Goal: Information Seeking & Learning: Check status

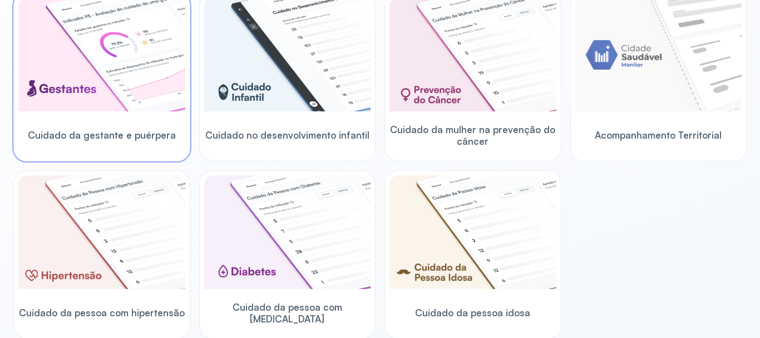
scroll to position [111, 0]
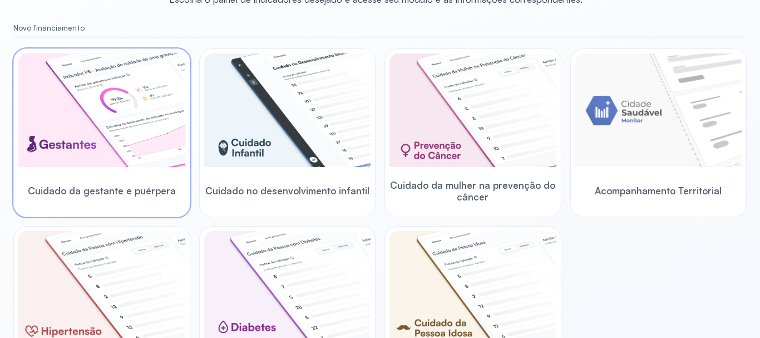
click at [90, 187] on span "Cuidado da gestante e puérpera" at bounding box center [102, 191] width 148 height 12
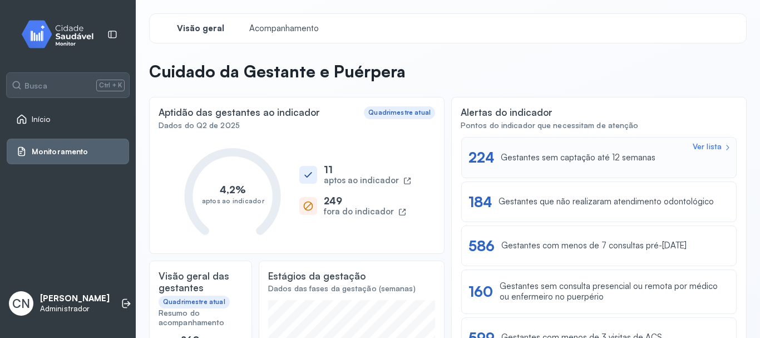
click at [567, 156] on div "Gestantes sem captação até 12 semanas" at bounding box center [577, 157] width 155 height 11
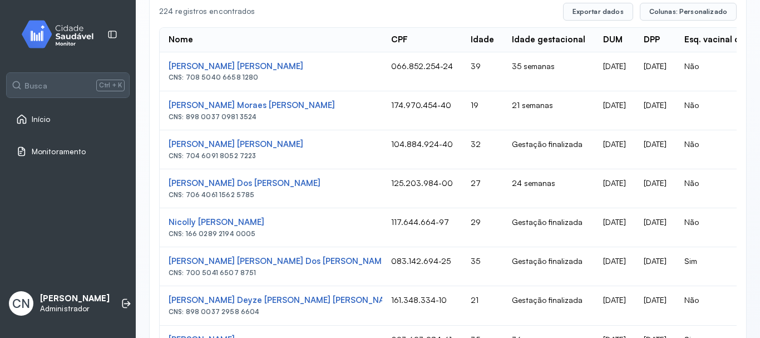
scroll to position [150, 0]
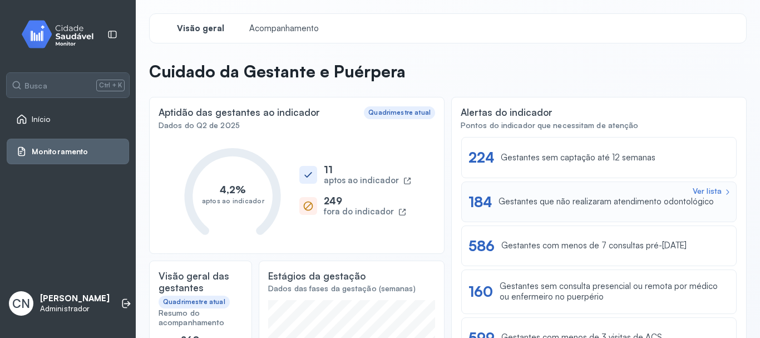
click at [586, 200] on div "Gestantes que não realizaram atendimento odontológico" at bounding box center [605, 201] width 215 height 11
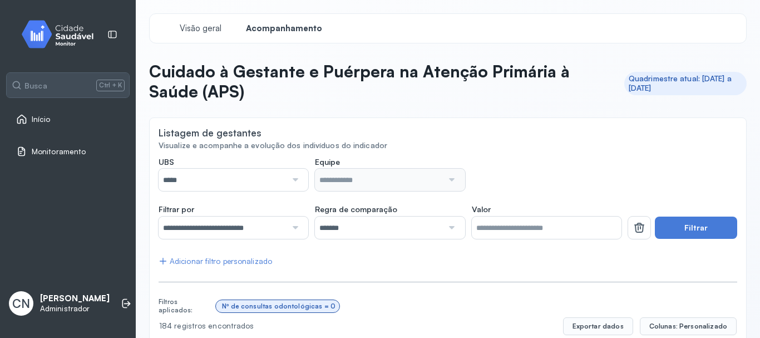
click at [291, 177] on div at bounding box center [293, 179] width 15 height 22
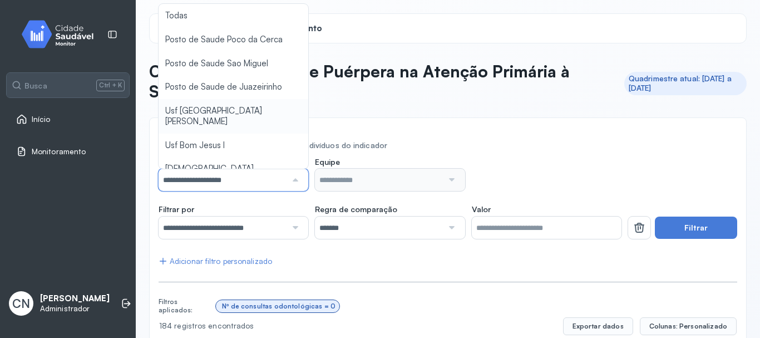
type input "*****"
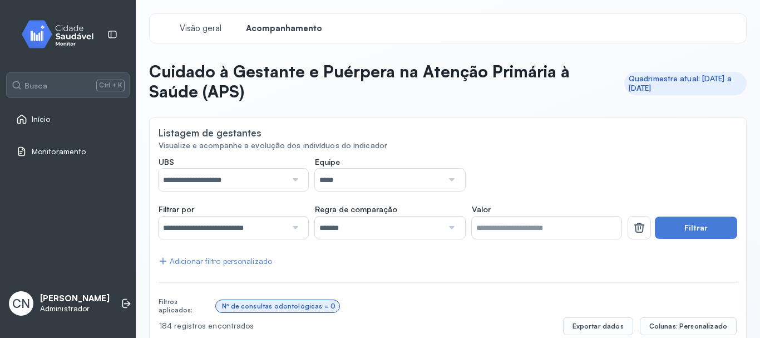
click at [443, 178] on div at bounding box center [450, 179] width 15 height 22
click at [694, 227] on button "Filtrar" at bounding box center [696, 227] width 82 height 22
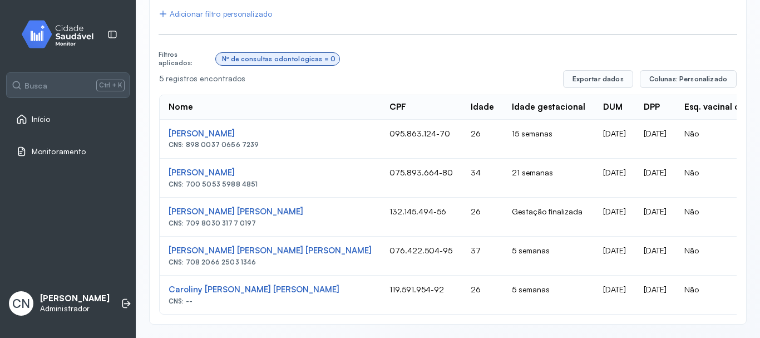
scroll to position [255, 0]
